Goal: Task Accomplishment & Management: Manage account settings

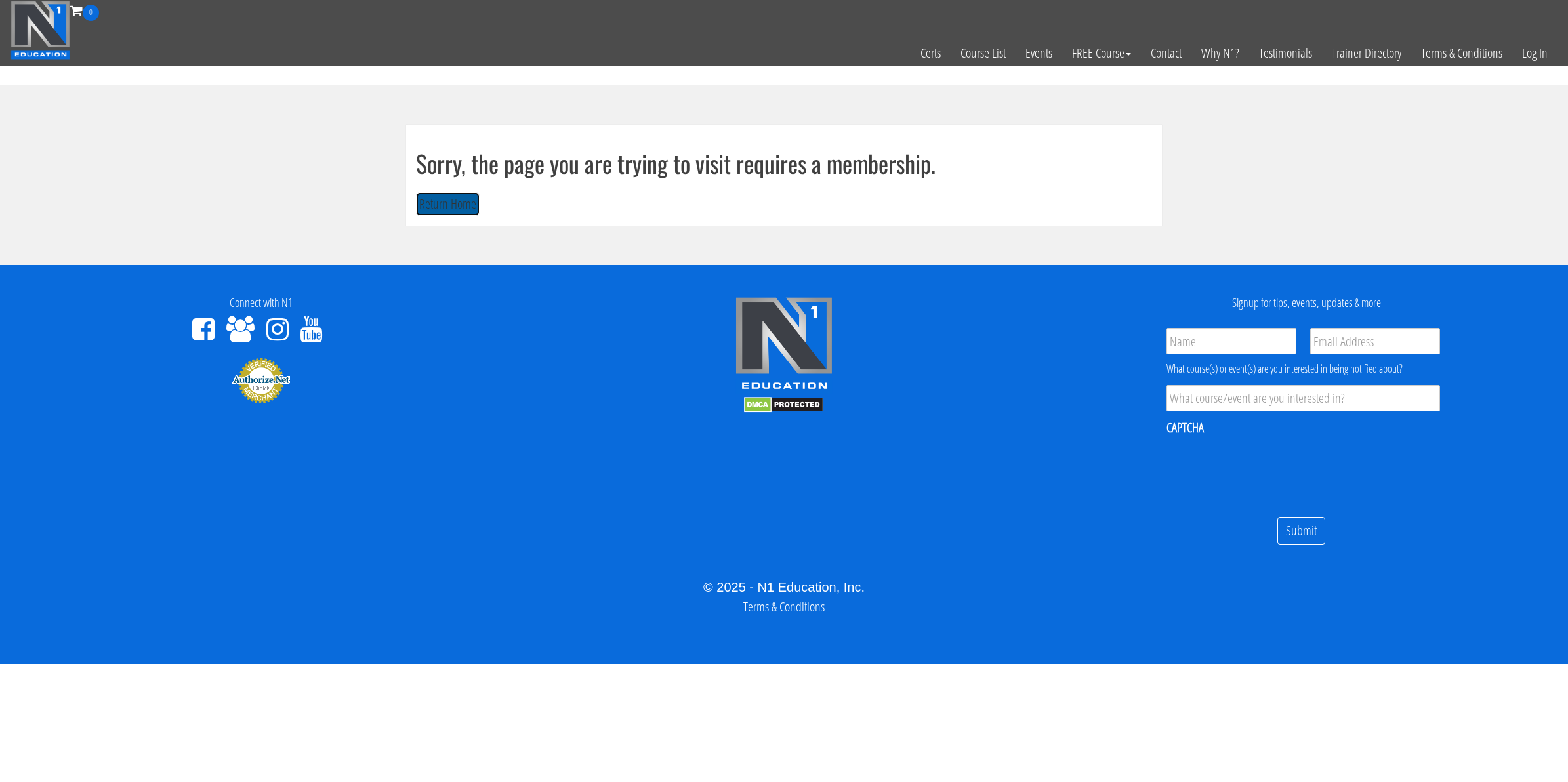
click at [418, 206] on button "Return Home" at bounding box center [447, 204] width 64 height 24
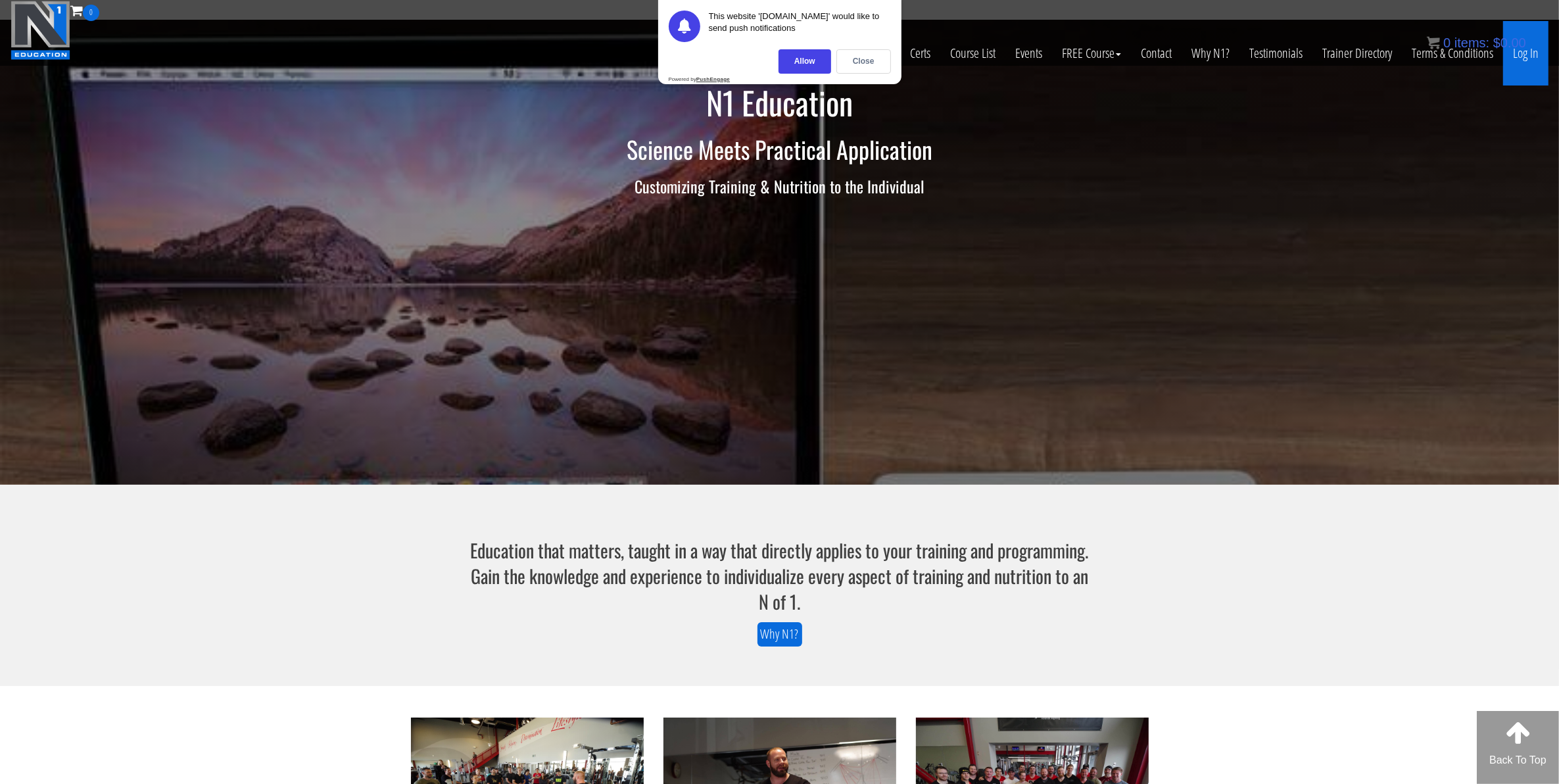
click at [1528, 42] on link "Log In" at bounding box center [1526, 53] width 46 height 64
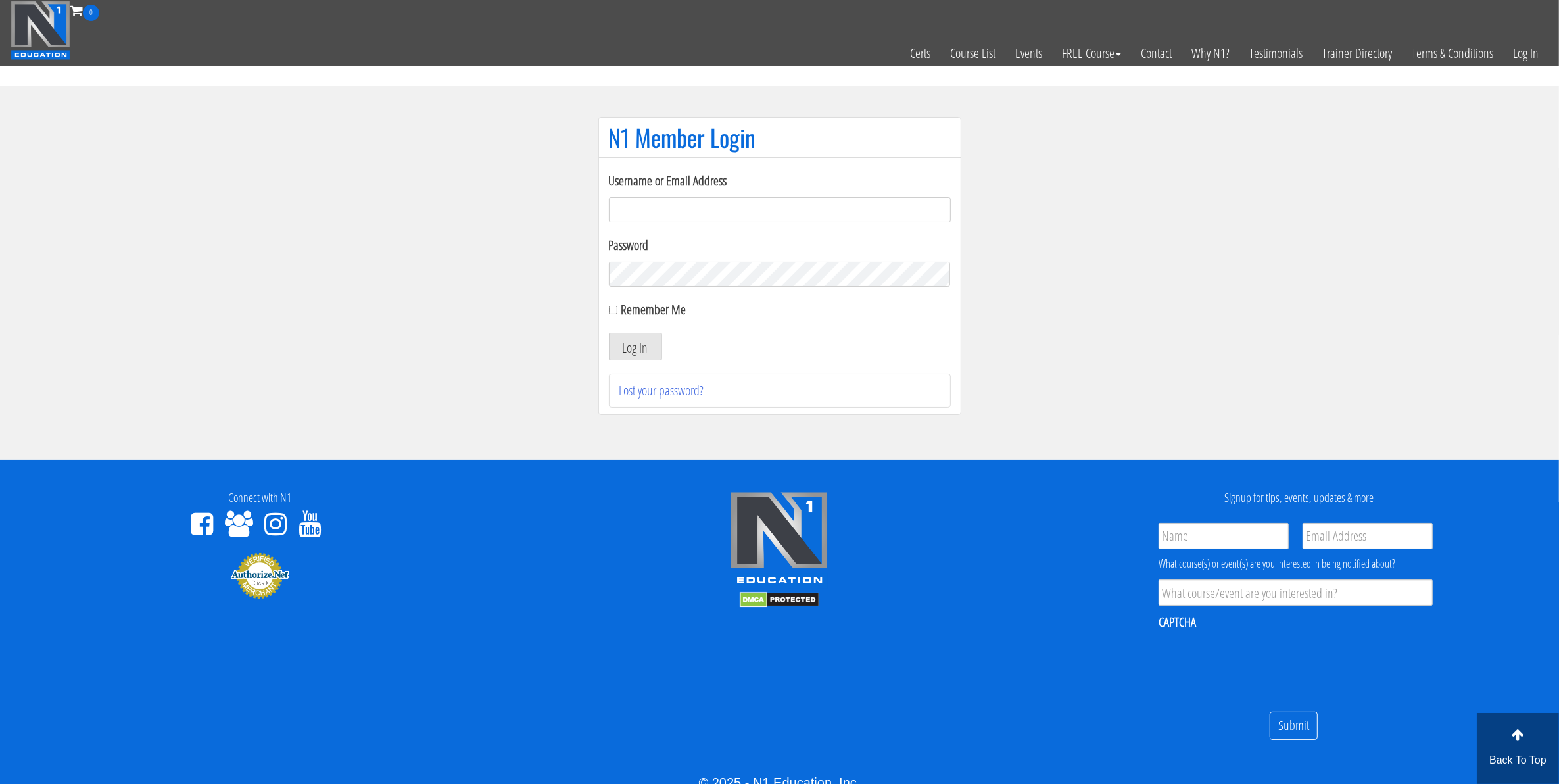
type input "[EMAIL_ADDRESS][DOMAIN_NAME]"
click at [615, 313] on input "Remember Me" at bounding box center [613, 310] width 9 height 9
checkbox input "true"
click at [636, 350] on button "Log In" at bounding box center [636, 346] width 53 height 28
click at [624, 349] on button "Log In" at bounding box center [636, 346] width 53 height 28
